Goal: Task Accomplishment & Management: Use online tool/utility

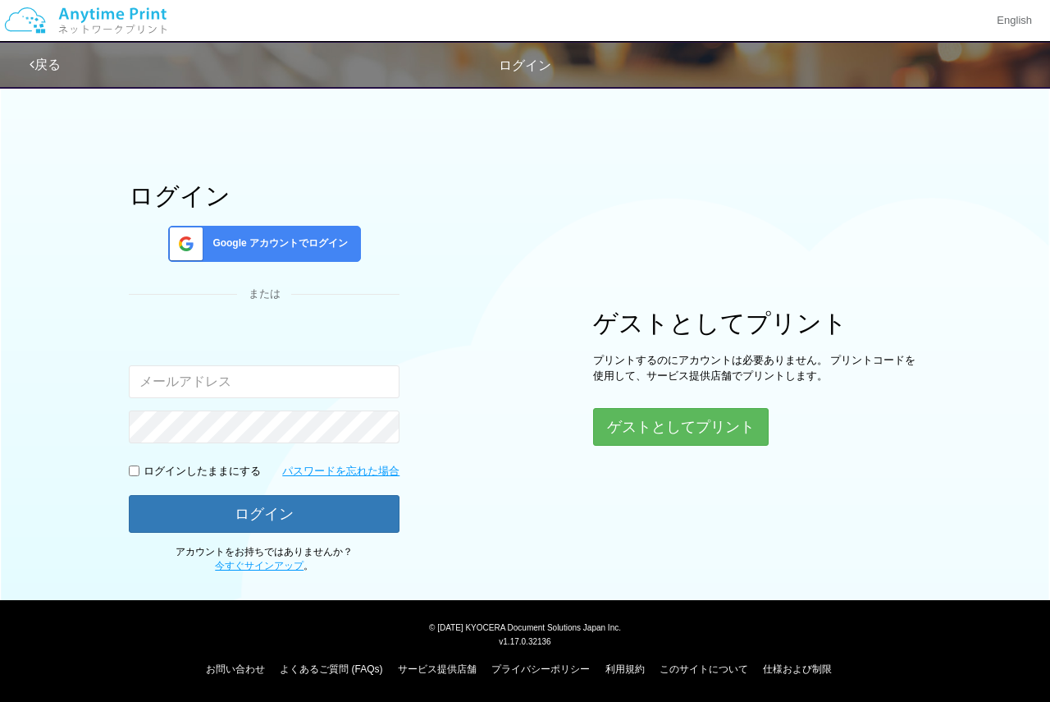
click at [666, 448] on div "ログイン Google アカウントでログイン または 入力されたメールアドレスまたはパスワードが正しくありません。 ログインしたままにする パスワードを忘れた…" at bounding box center [525, 325] width 985 height 496
click at [661, 419] on button "ゲストとしてプリント" at bounding box center [680, 427] width 174 height 36
click at [629, 427] on button "ゲストとしてプリント" at bounding box center [680, 427] width 174 height 36
click at [606, 433] on button "ゲストとしてプリント" at bounding box center [680, 427] width 174 height 36
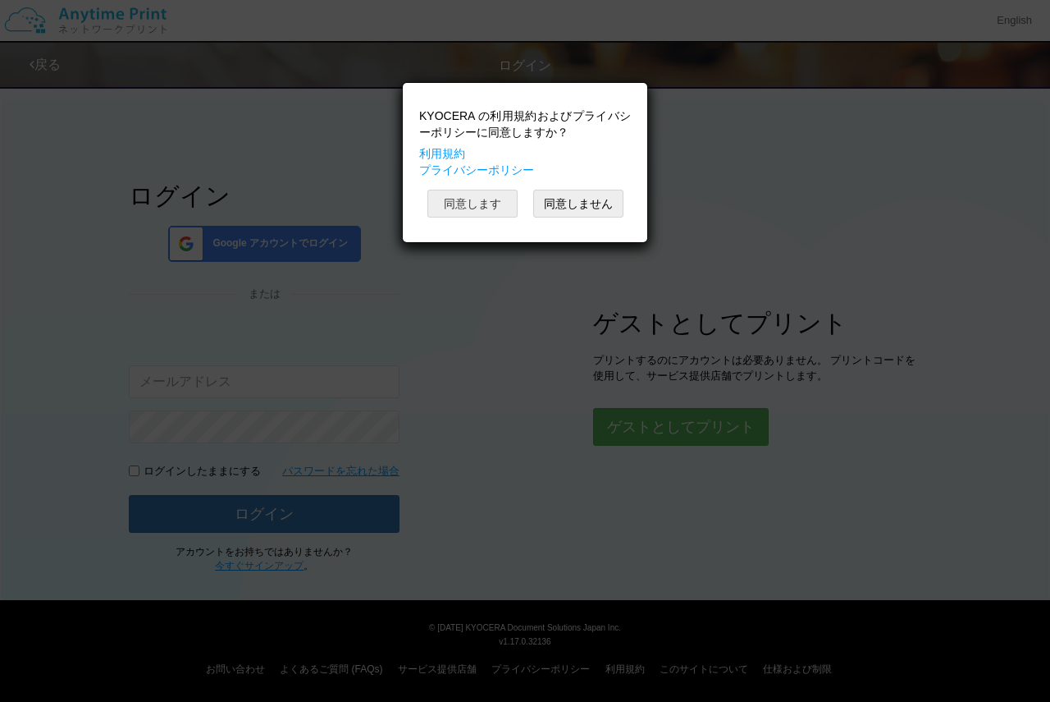
click at [486, 207] on button "同意します" at bounding box center [473, 204] width 90 height 28
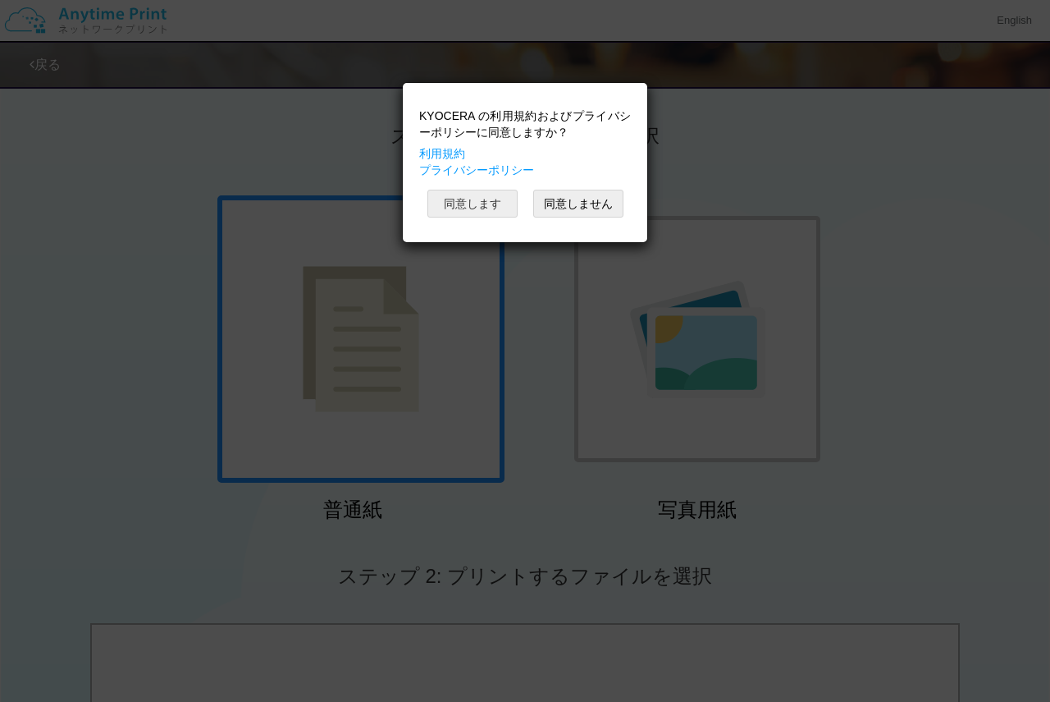
click at [486, 207] on button "同意します" at bounding box center [473, 204] width 90 height 28
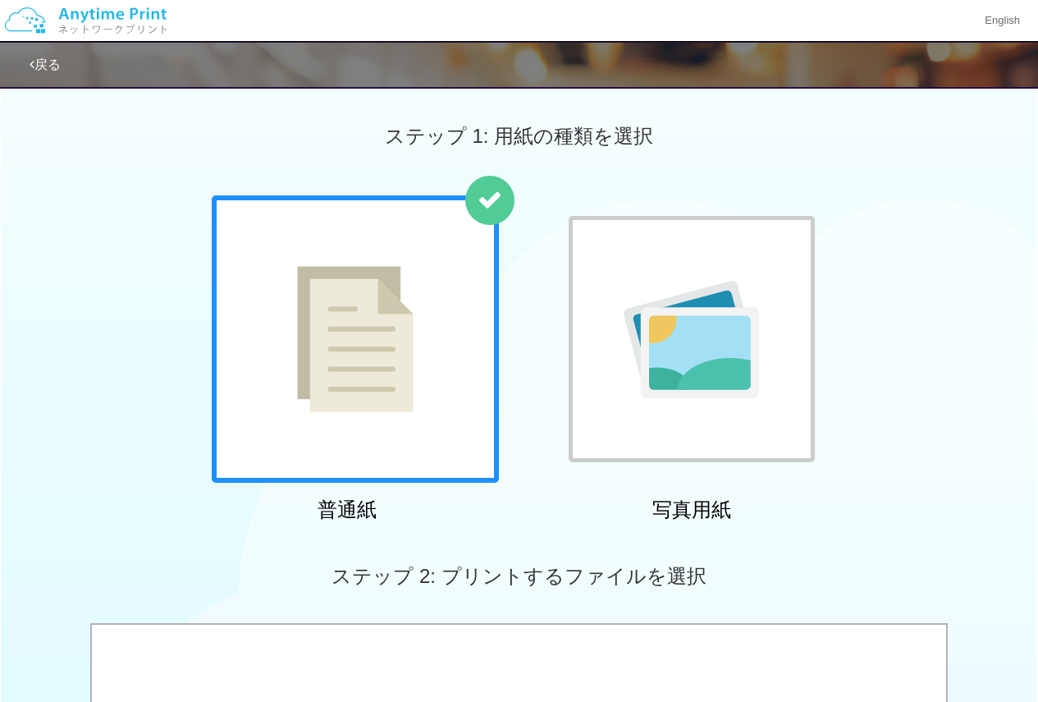
click at [390, 331] on img at bounding box center [355, 339] width 117 height 146
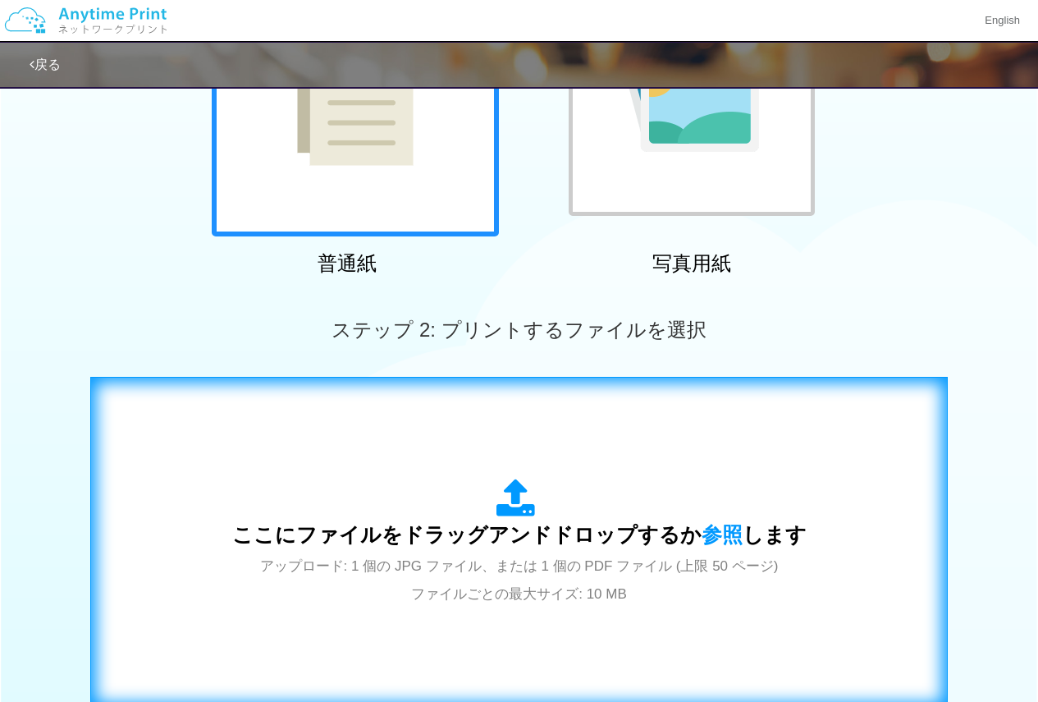
click at [430, 462] on div "ここにファイルをドラッグアンドドロップするか 参照 します アップロード: 1 個の JPG ファイル、または 1 個の PDF ファイル (上限 50 ペー…" at bounding box center [519, 542] width 823 height 297
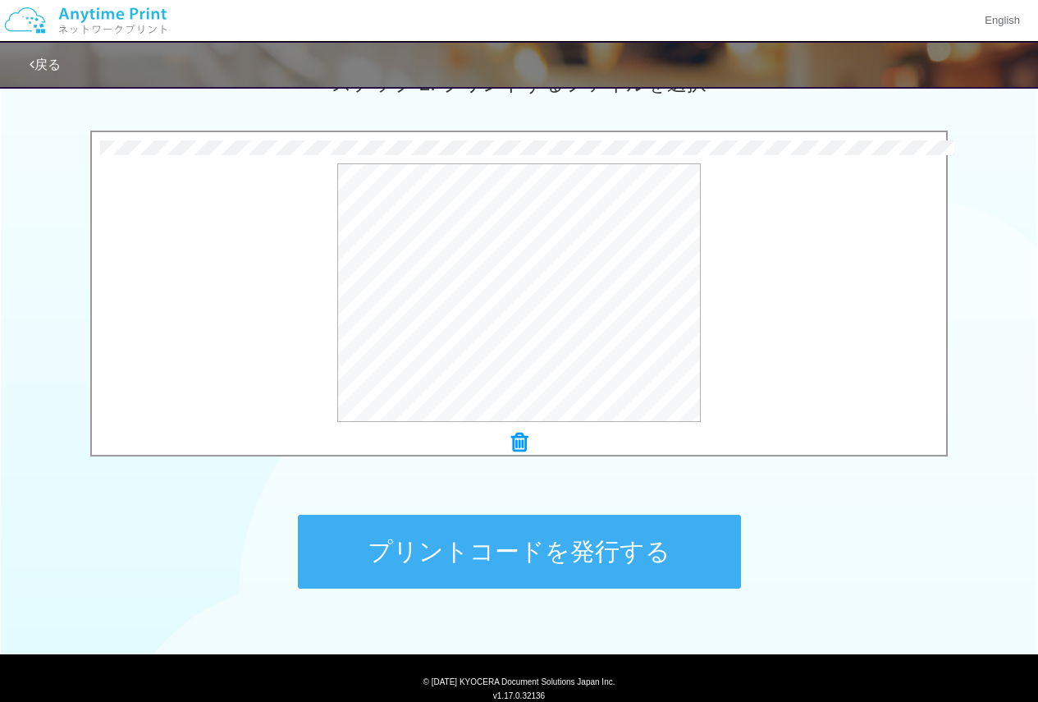
scroll to position [547, 0]
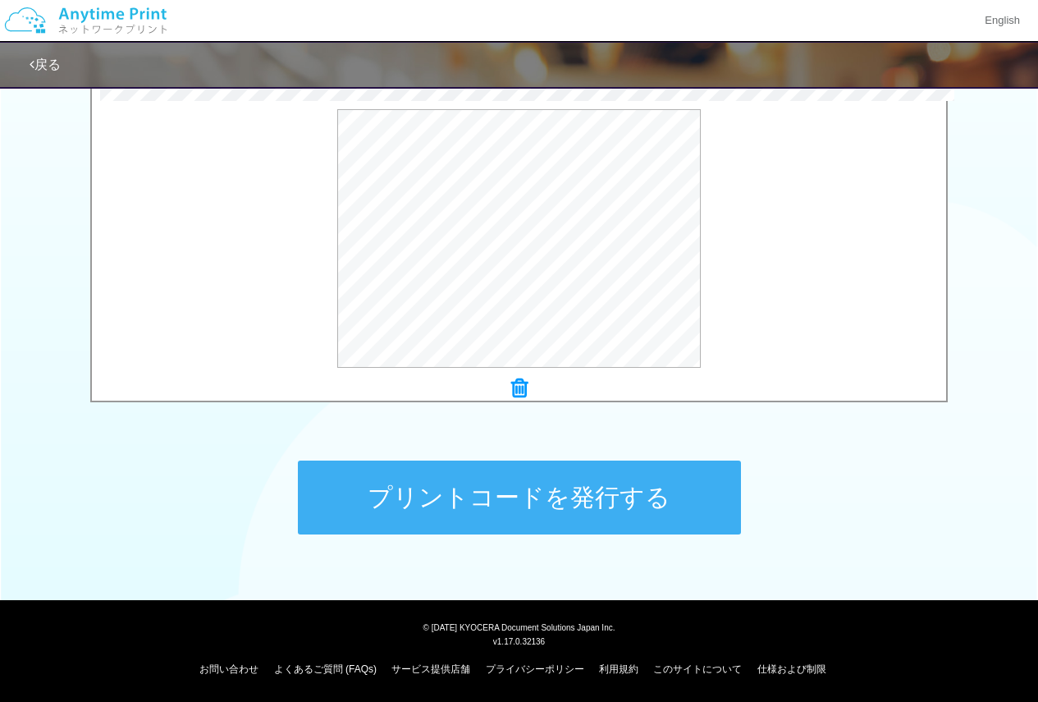
click at [589, 483] on button "プリントコードを発行する" at bounding box center [519, 497] width 443 height 74
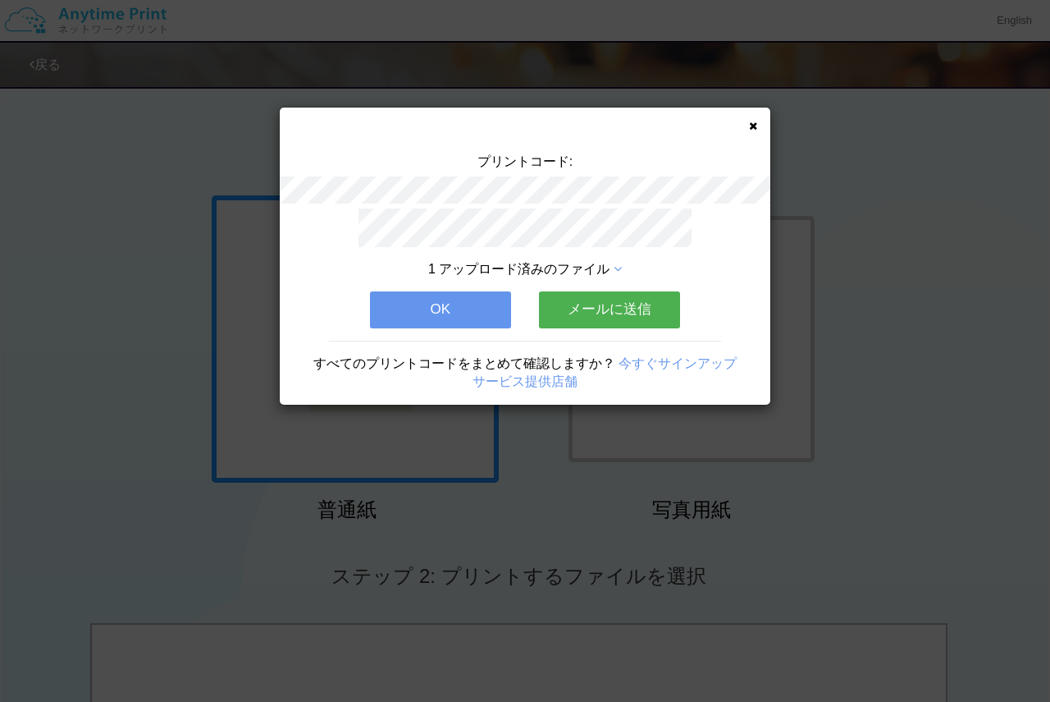
click at [434, 299] on button "OK" at bounding box center [440, 309] width 141 height 36
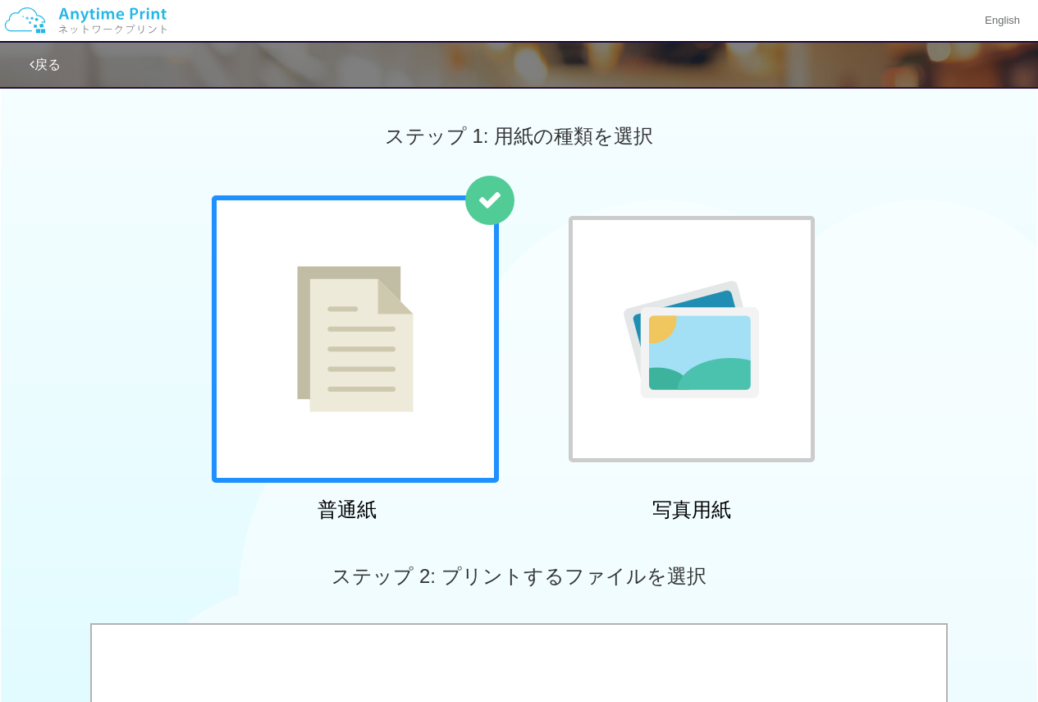
click at [423, 308] on div at bounding box center [355, 338] width 287 height 287
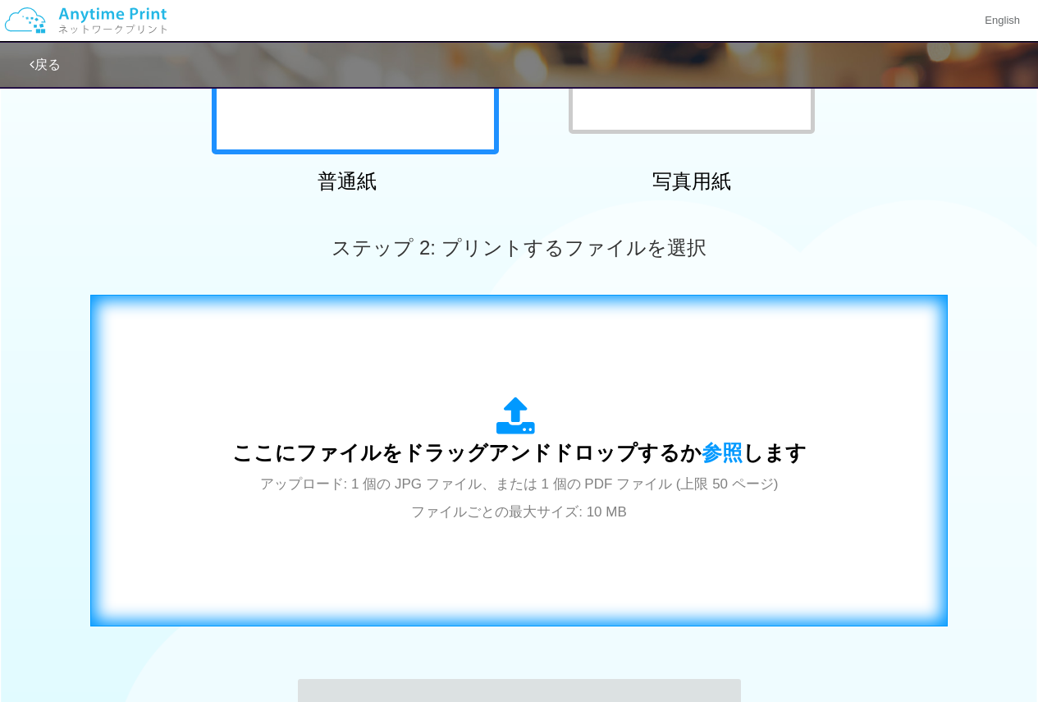
click at [439, 391] on div "ここにファイルをドラッグアンドドロップするか 参照 します アップロード: 1 個の JPG ファイル、または 1 個の PDF ファイル (上限 50 ペー…" at bounding box center [519, 460] width 823 height 297
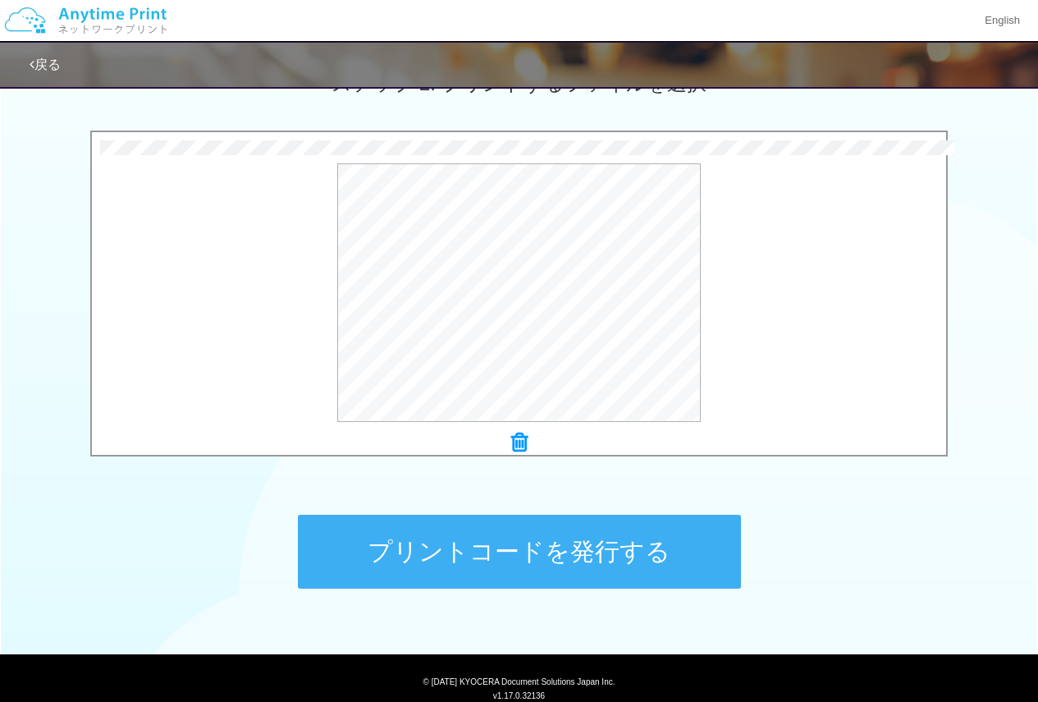
scroll to position [547, 0]
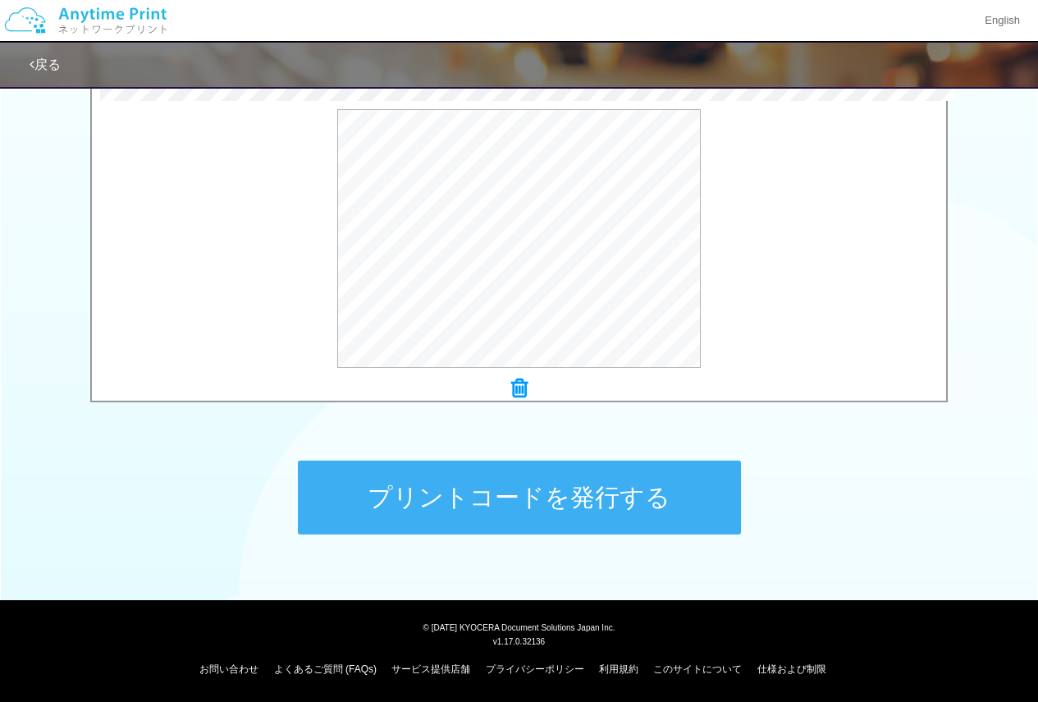
click at [570, 508] on button "プリントコードを発行する" at bounding box center [519, 497] width 443 height 74
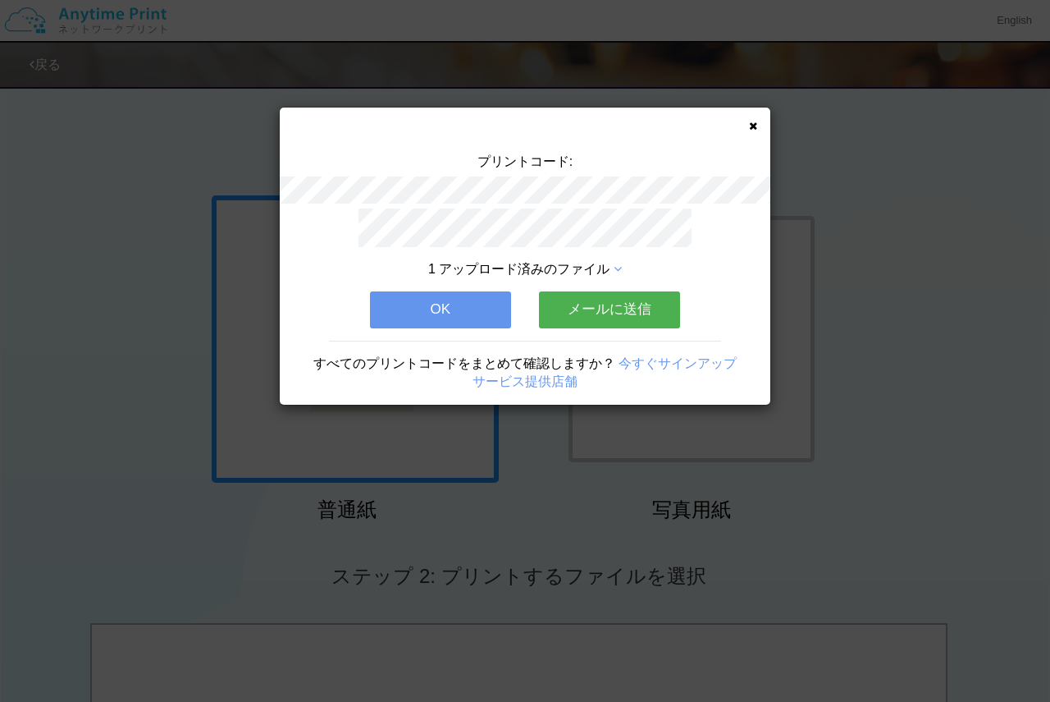
click at [491, 317] on button "OK" at bounding box center [440, 309] width 141 height 36
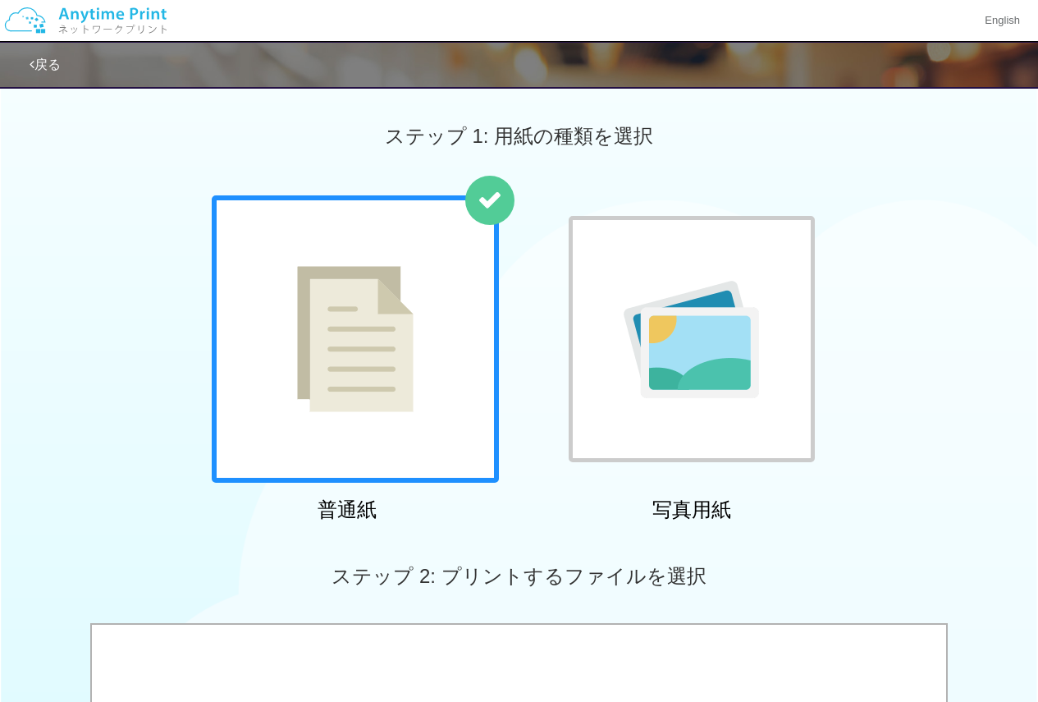
click at [331, 263] on div at bounding box center [355, 338] width 287 height 287
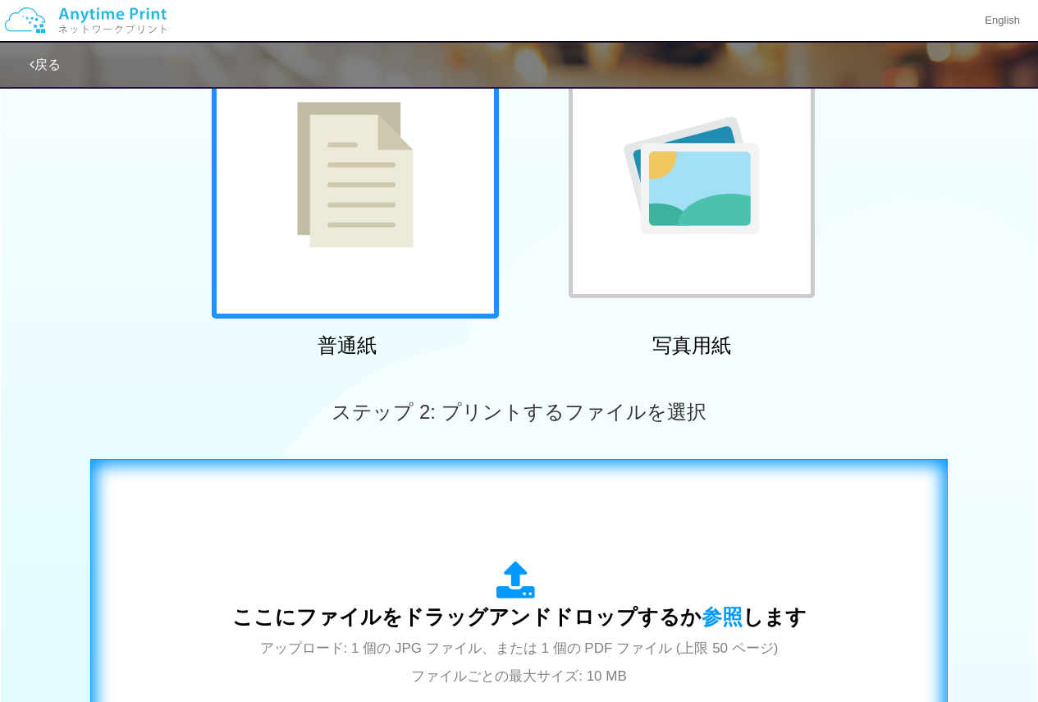
scroll to position [328, 0]
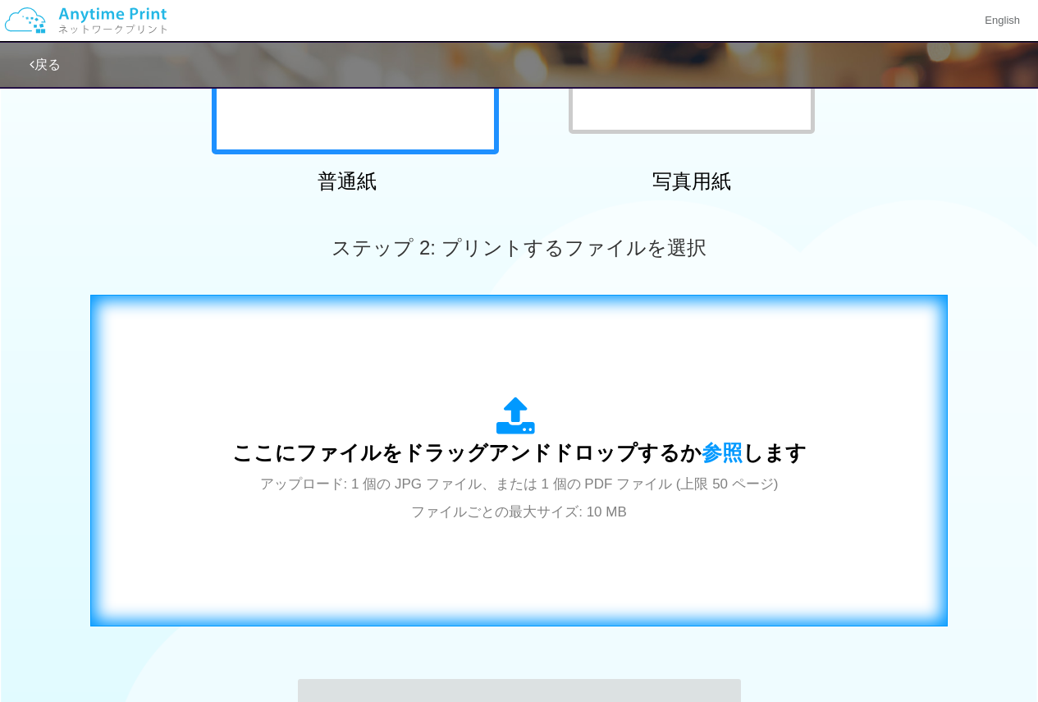
click at [442, 380] on div "ここにファイルをドラッグアンドドロップするか 参照 します アップロード: 1 個の JPG ファイル、または 1 個の PDF ファイル (上限 50 ペー…" at bounding box center [519, 460] width 823 height 297
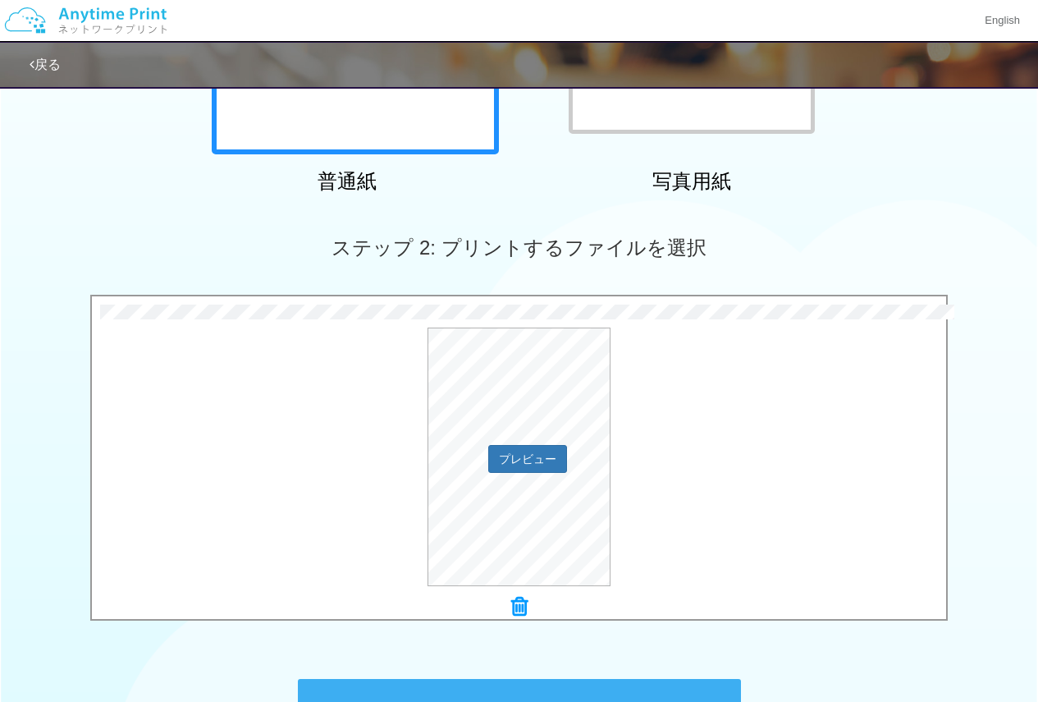
scroll to position [547, 0]
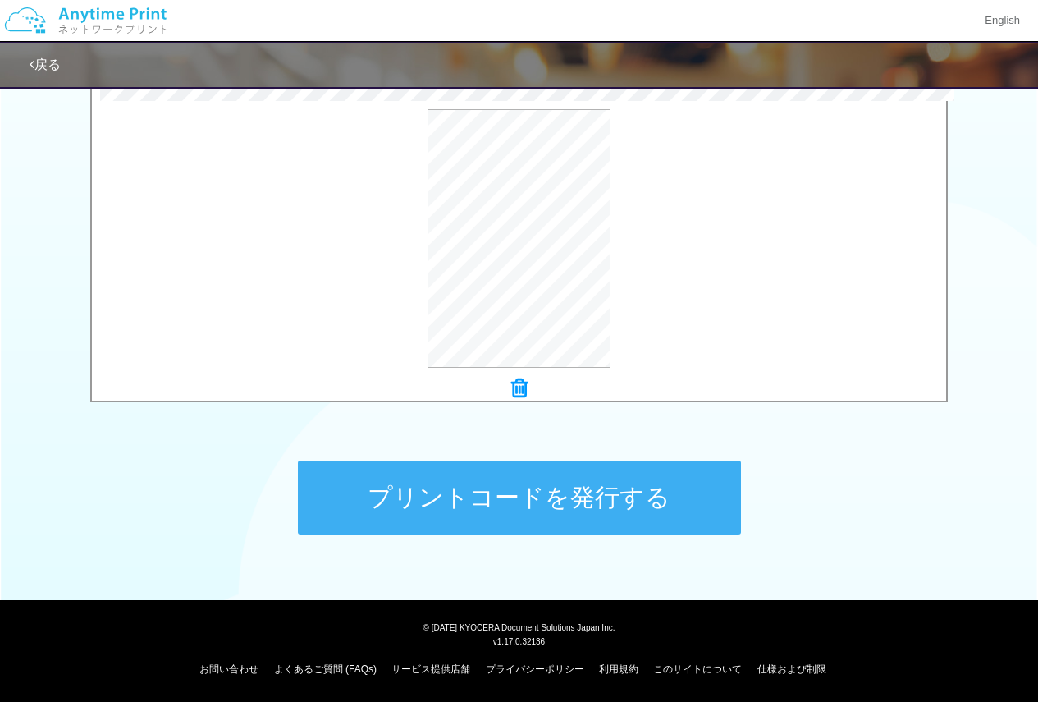
click at [610, 465] on button "プリントコードを発行する" at bounding box center [519, 497] width 443 height 74
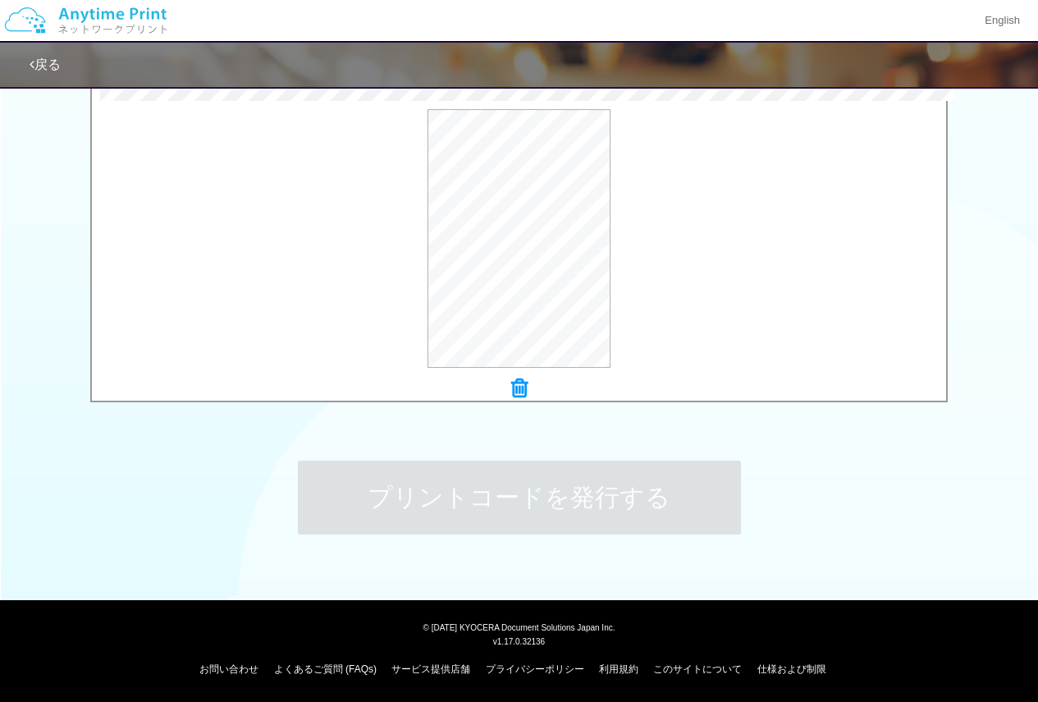
scroll to position [0, 0]
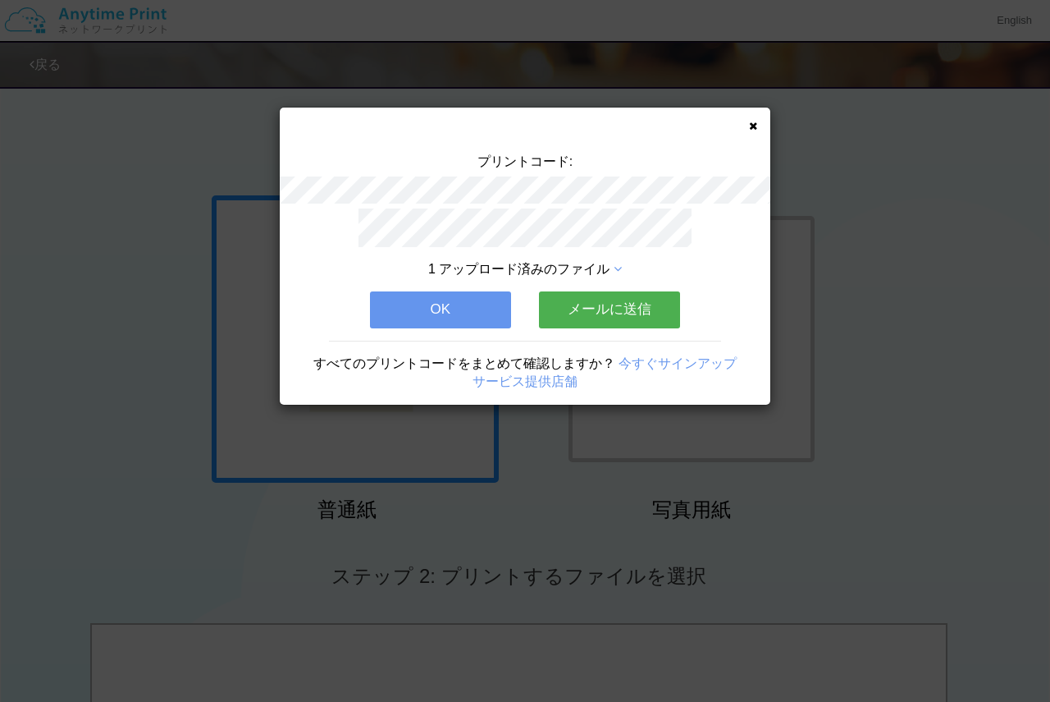
click at [477, 317] on button "OK" at bounding box center [440, 309] width 141 height 36
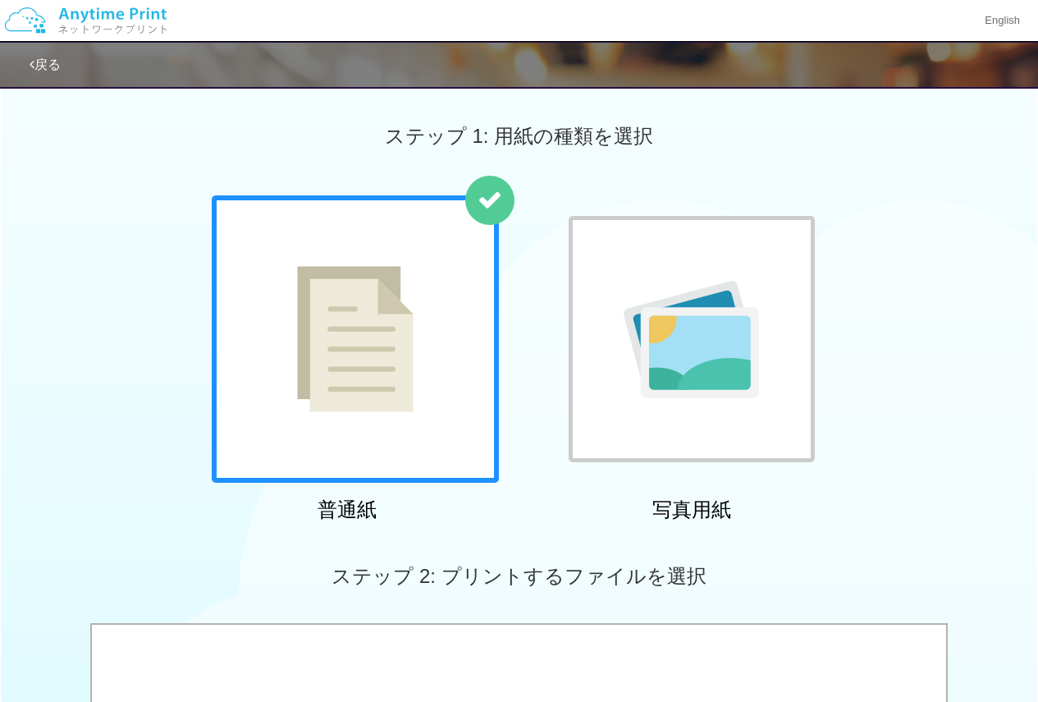
scroll to position [164, 0]
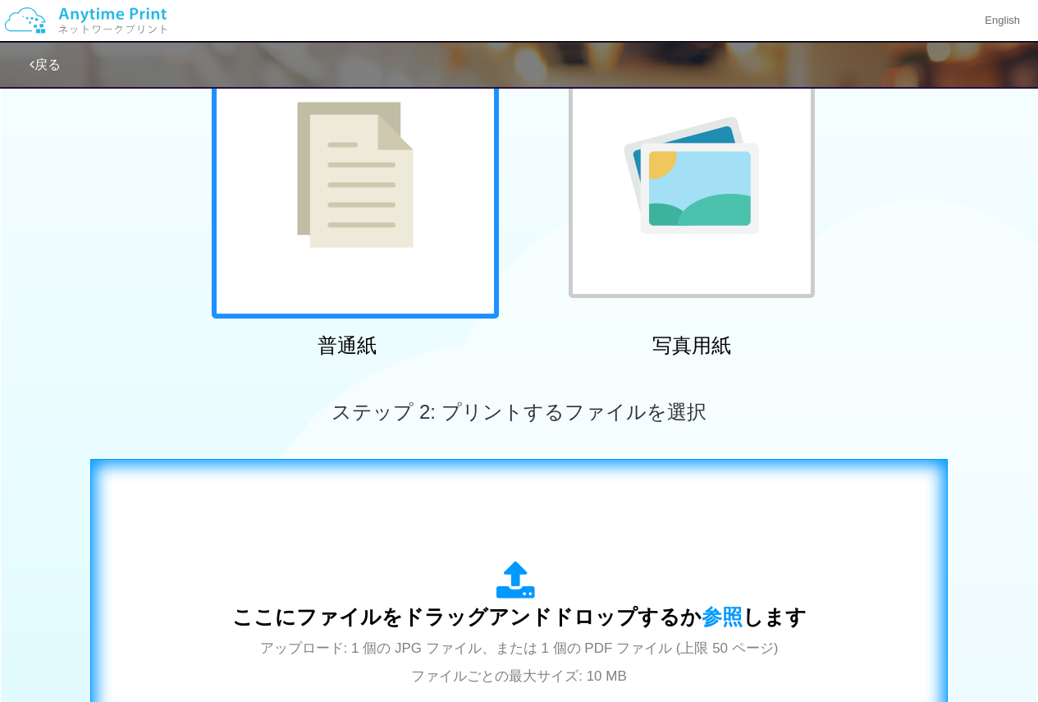
click at [422, 506] on div "ここにファイルをドラッグアンドドロップするか 参照 します アップロード: 1 個の JPG ファイル、または 1 個の PDF ファイル (上限 50 ペー…" at bounding box center [519, 624] width 823 height 297
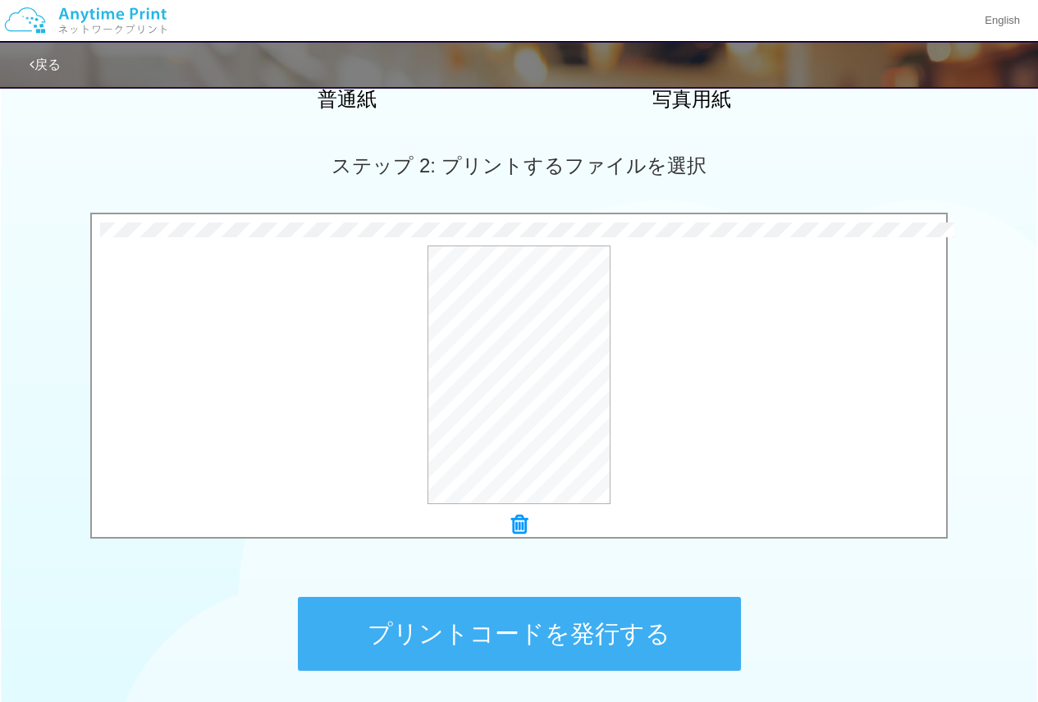
scroll to position [547, 0]
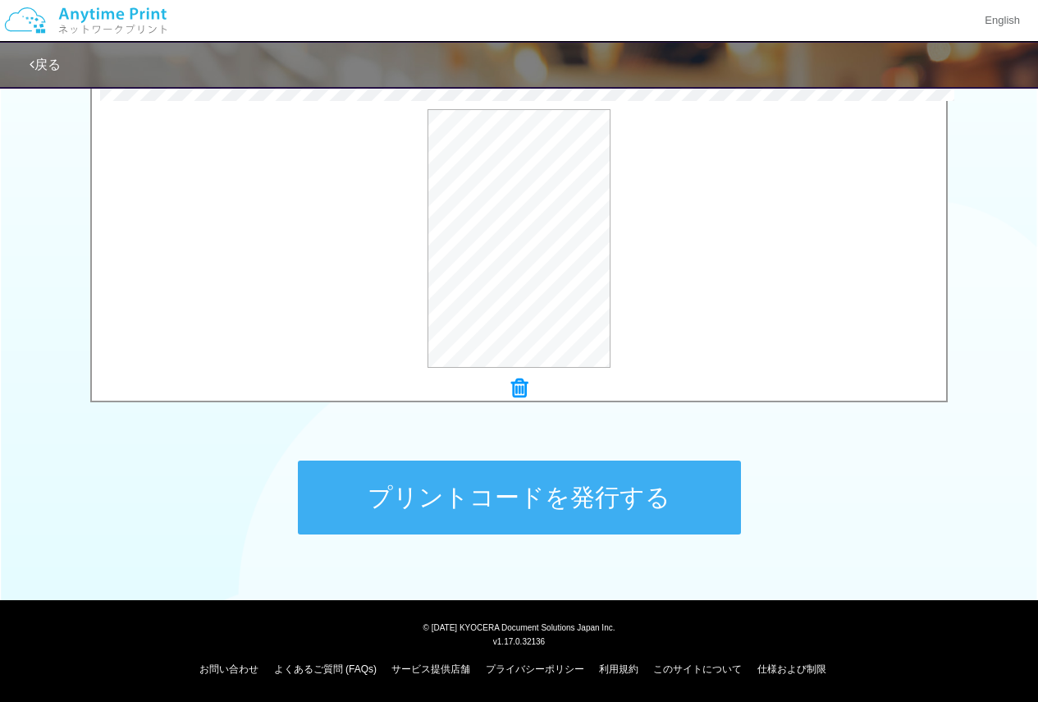
click at [587, 487] on button "プリントコードを発行する" at bounding box center [519, 497] width 443 height 74
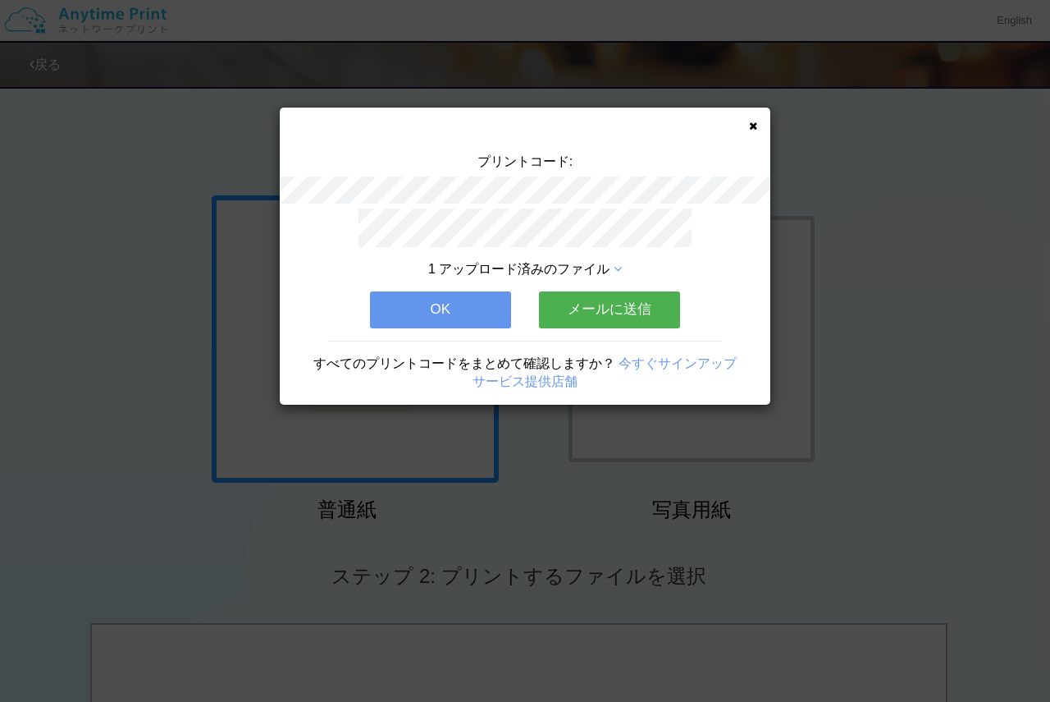
click at [486, 291] on button "OK" at bounding box center [440, 309] width 141 height 36
